Goal: Task Accomplishment & Management: Use online tool/utility

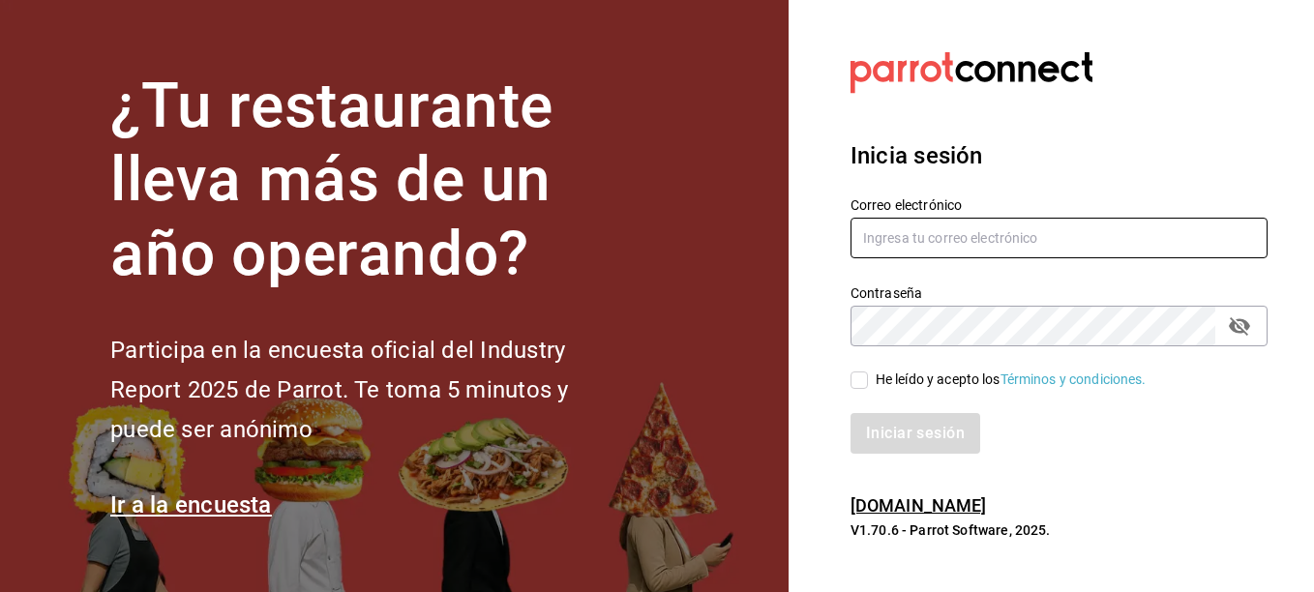
click at [915, 235] on input "text" at bounding box center [1059, 238] width 417 height 41
type input "Sistemas@flamingosgolf.com.mx"
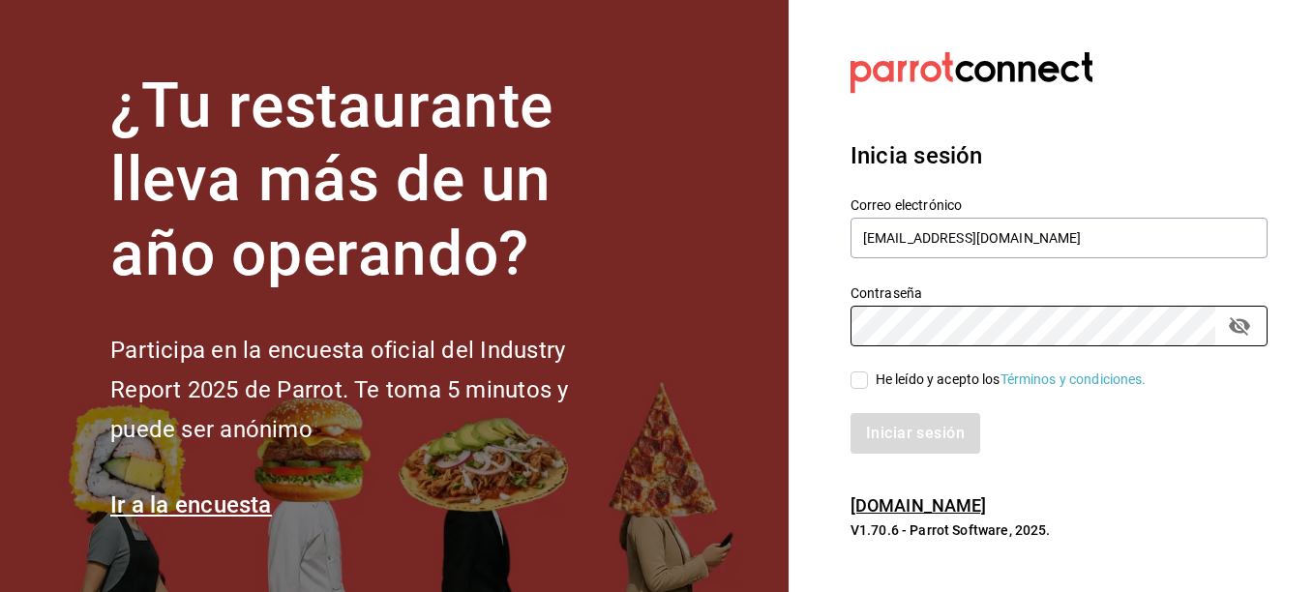
click at [852, 381] on input "He leído y acepto los Términos y condiciones." at bounding box center [859, 380] width 17 height 17
checkbox input "true"
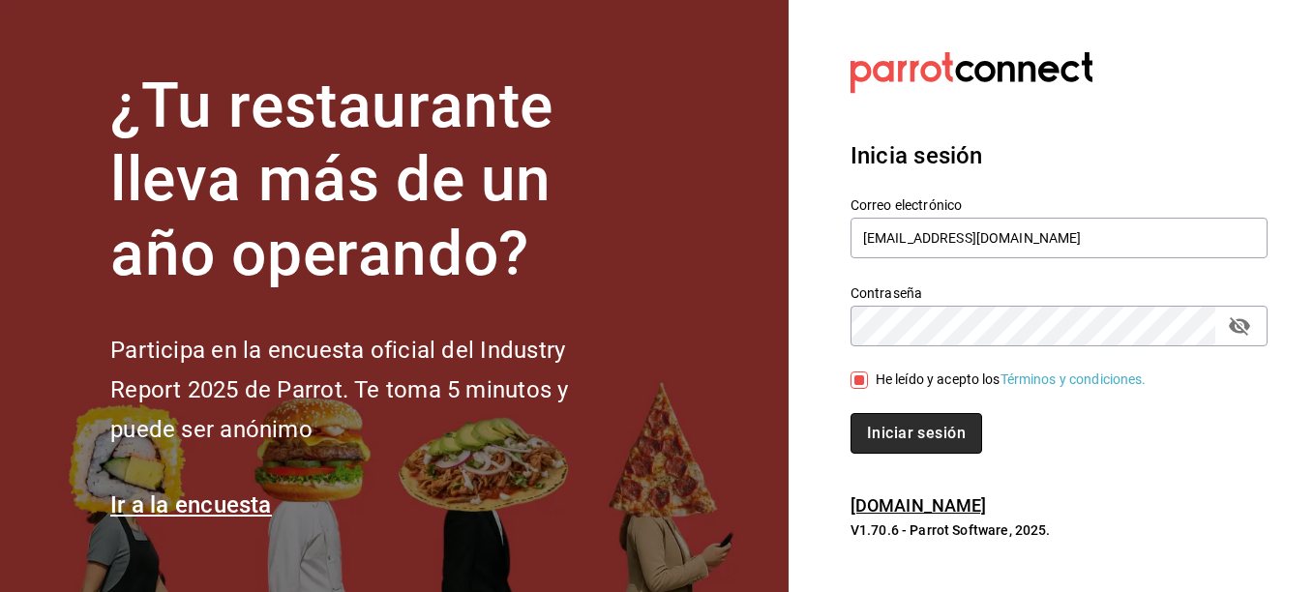
click at [919, 425] on button "Iniciar sesión" at bounding box center [917, 433] width 132 height 41
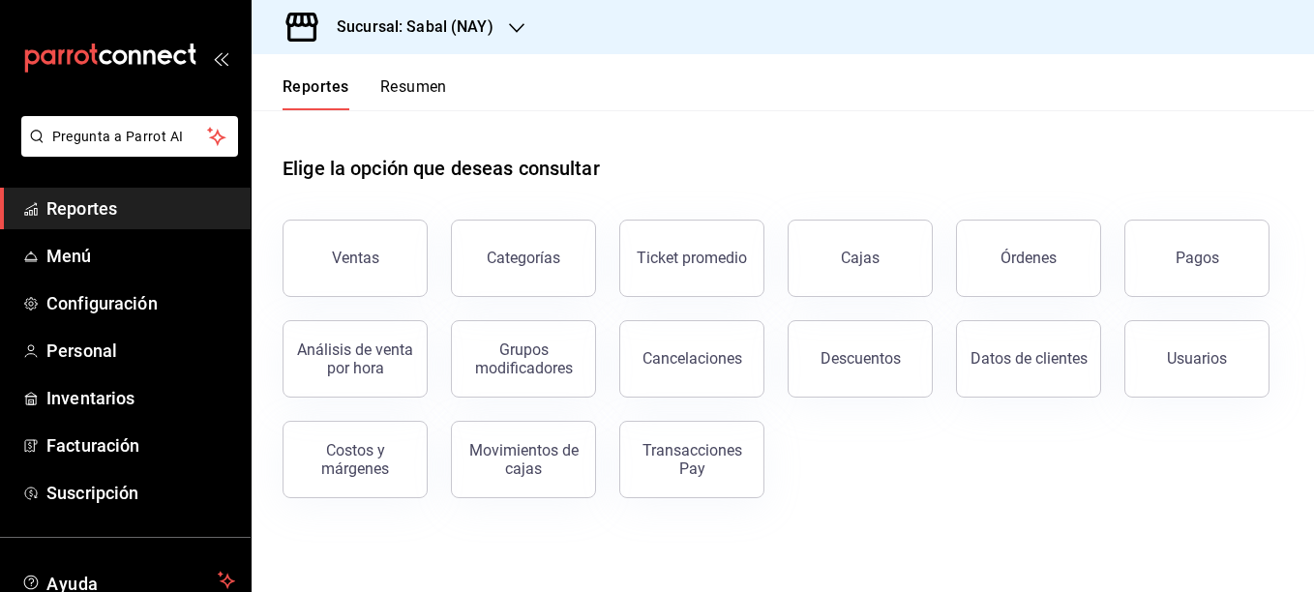
click at [522, 28] on icon "button" at bounding box center [516, 27] width 15 height 15
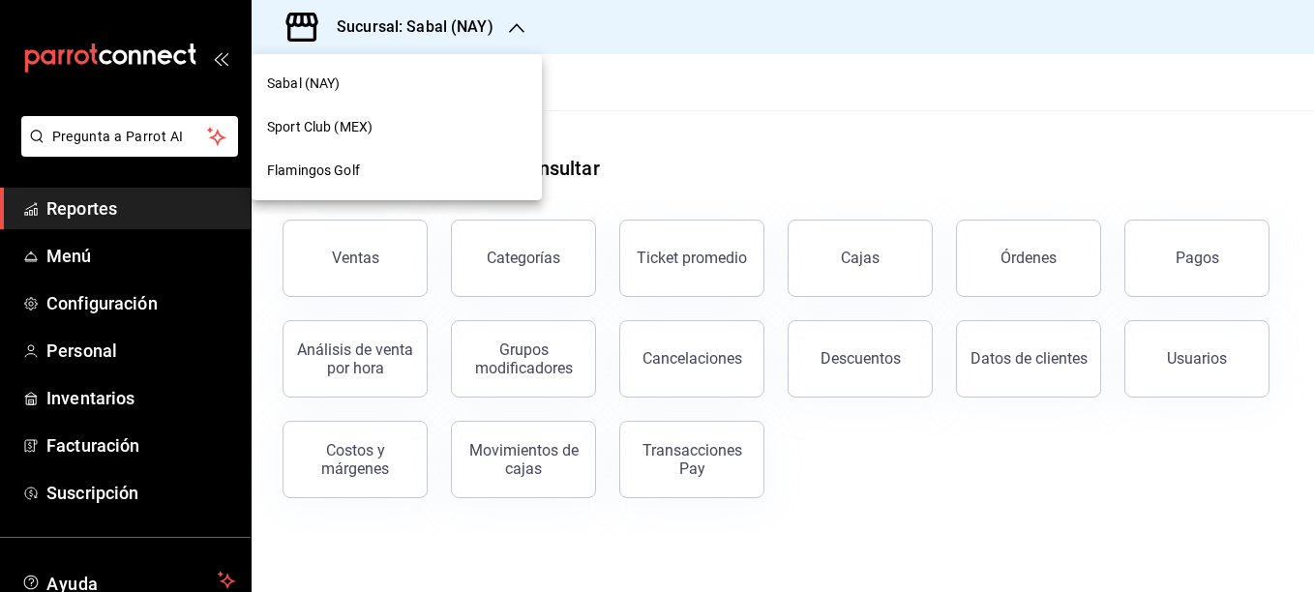
click at [324, 172] on span "Flamingos Golf" at bounding box center [313, 171] width 93 height 20
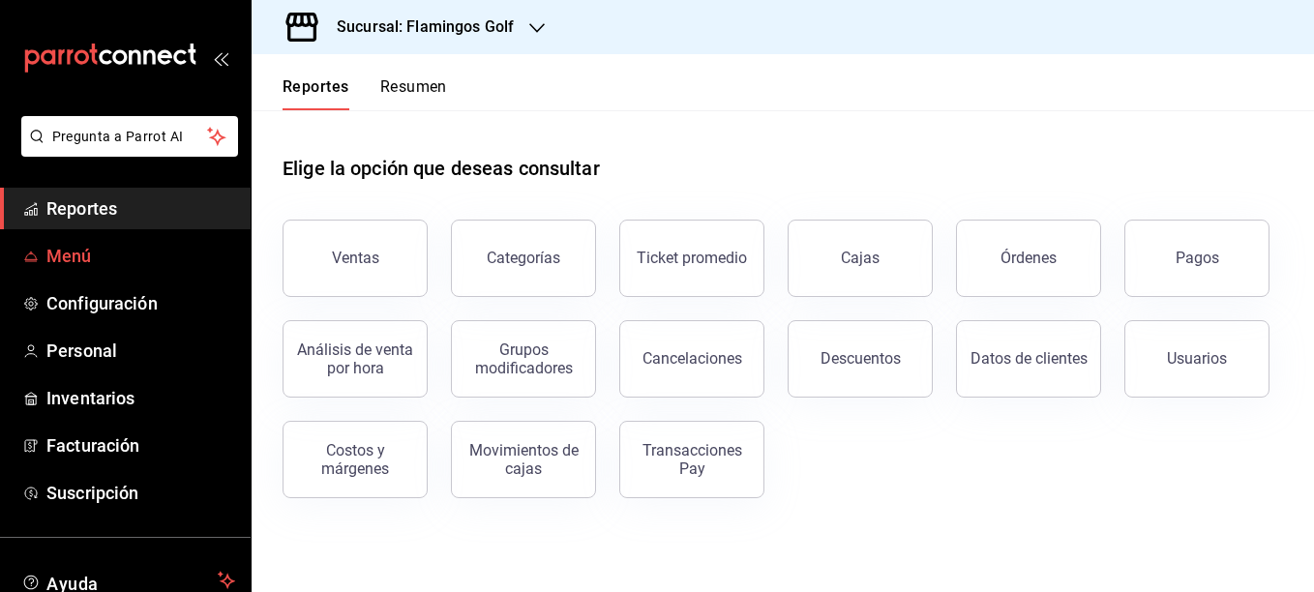
click at [95, 263] on span "Menú" at bounding box center [140, 256] width 189 height 26
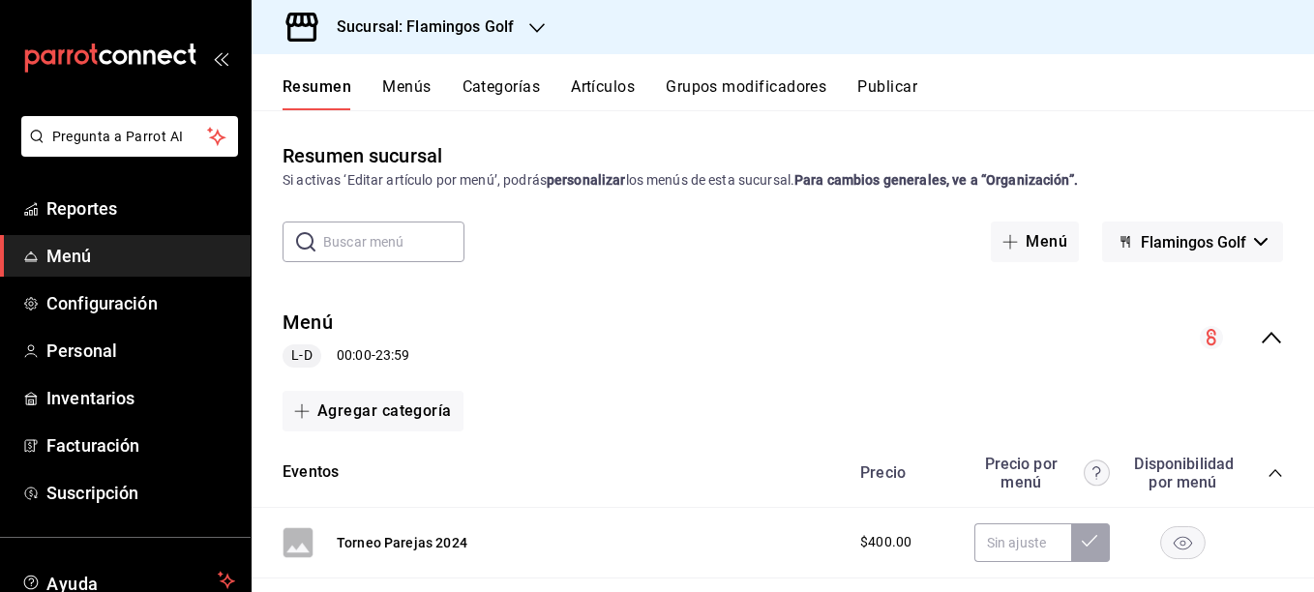
click at [615, 82] on button "Artículos" at bounding box center [603, 93] width 64 height 33
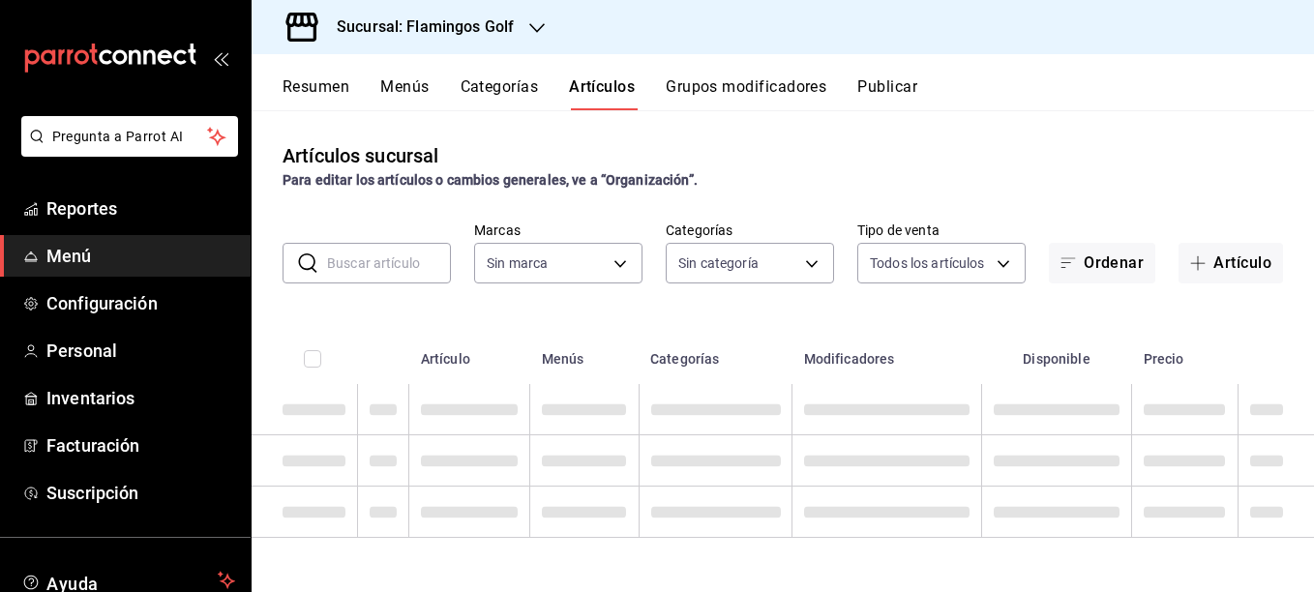
type input "fcb6ad62-2d7c-4c8d-a7b9-f3ea60482d45"
type input "3d18cb32-74c7-4b2f-aaf3-3ec25cf49638,c651a28f-a1fa-4b15-beb9-347bce366468,fe104…"
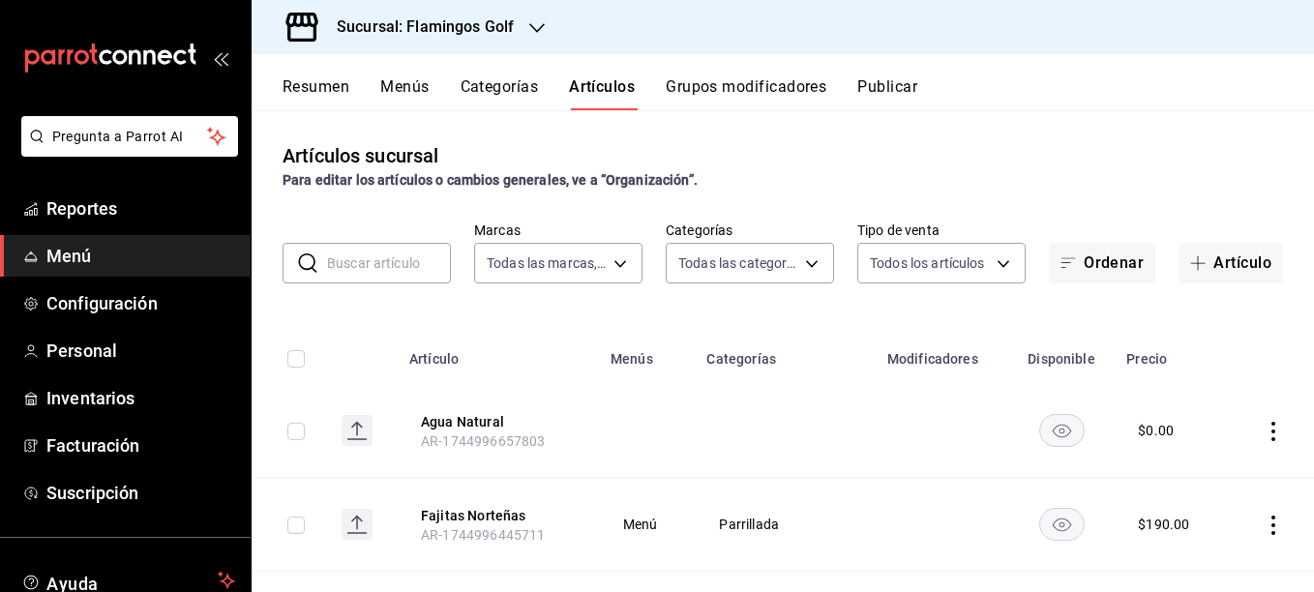
click at [1135, 357] on th "Precio" at bounding box center [1171, 353] width 113 height 62
click at [382, 264] on input "text" at bounding box center [389, 263] width 124 height 39
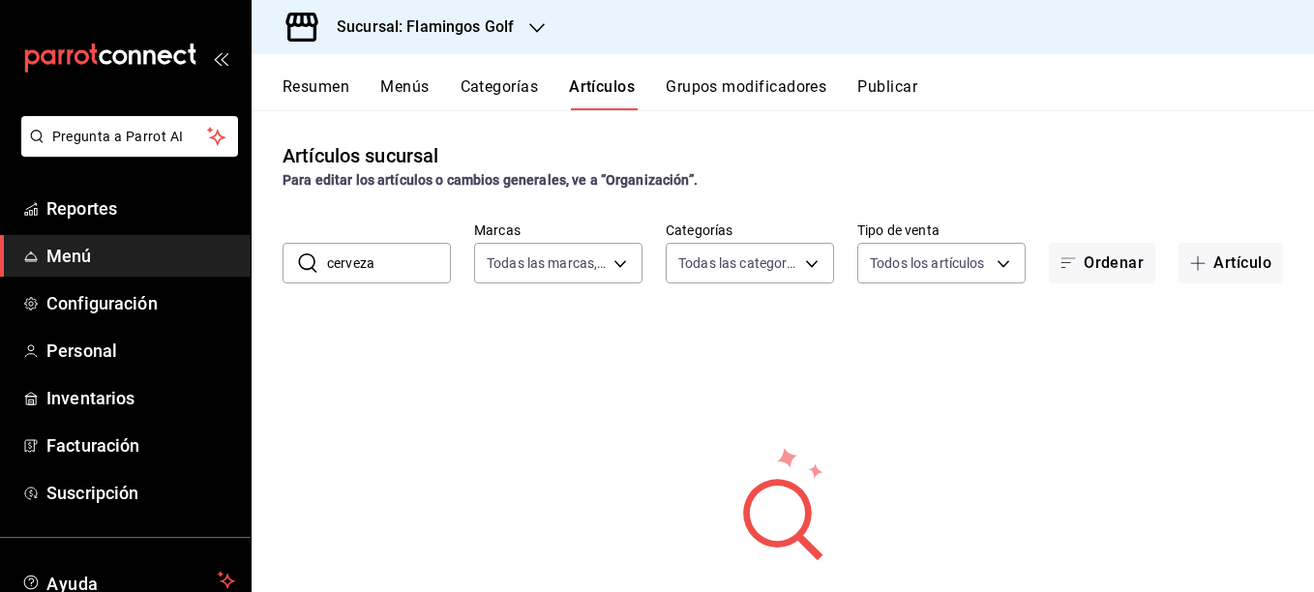
type input "cerveza"
